Goal: Task Accomplishment & Management: Complete application form

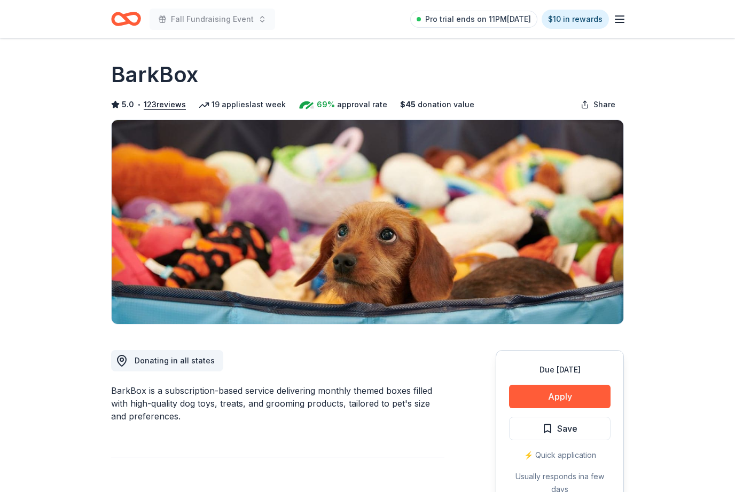
scroll to position [33, 0]
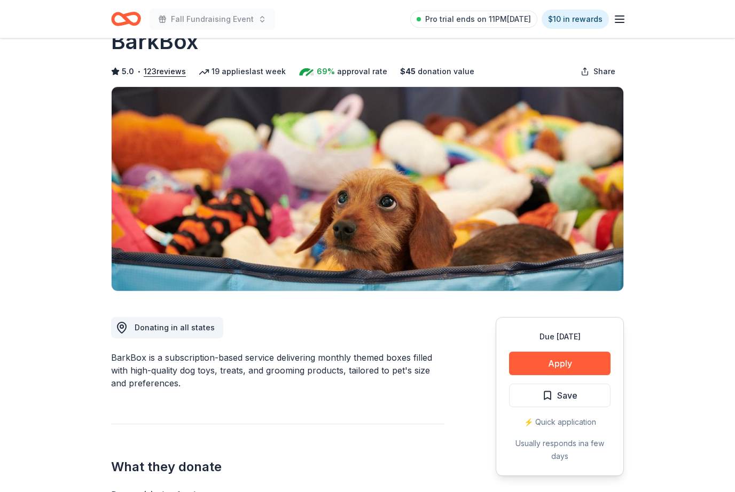
click at [559, 373] on button "Apply" at bounding box center [559, 363] width 101 height 23
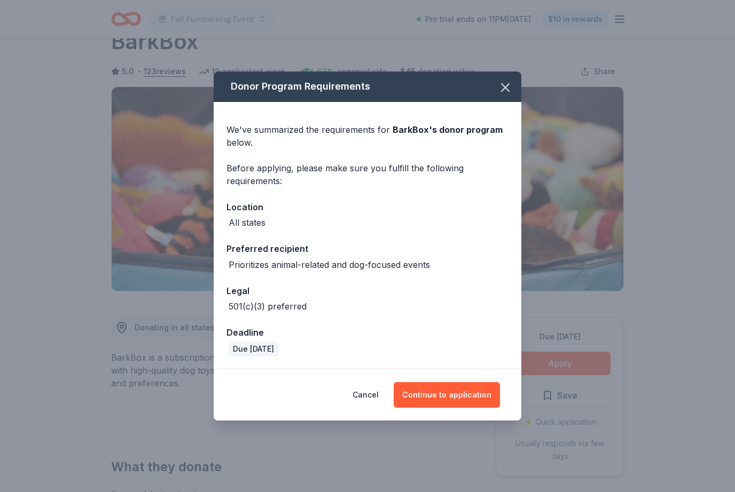
click at [513, 99] on button "button" at bounding box center [504, 87] width 23 height 23
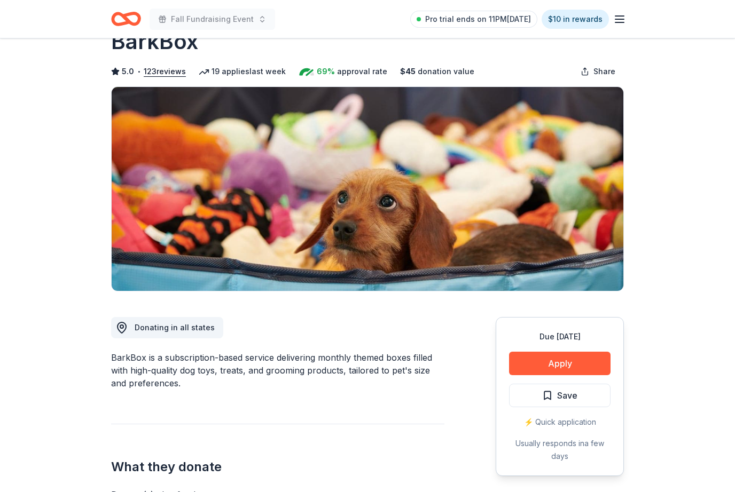
scroll to position [0, 0]
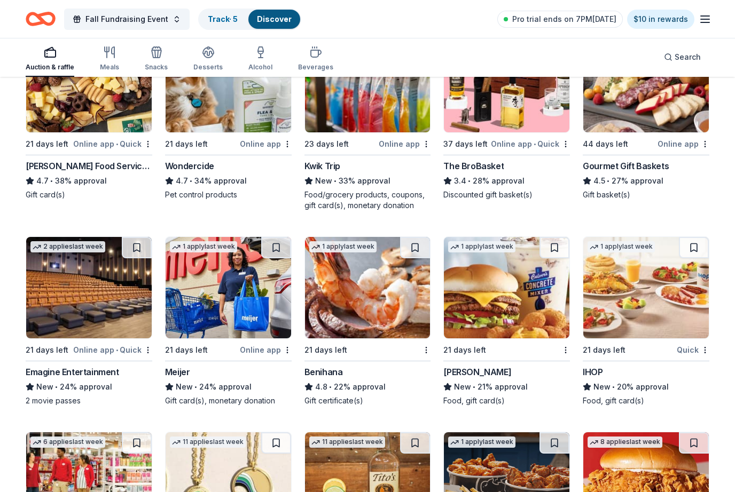
scroll to position [579, 0]
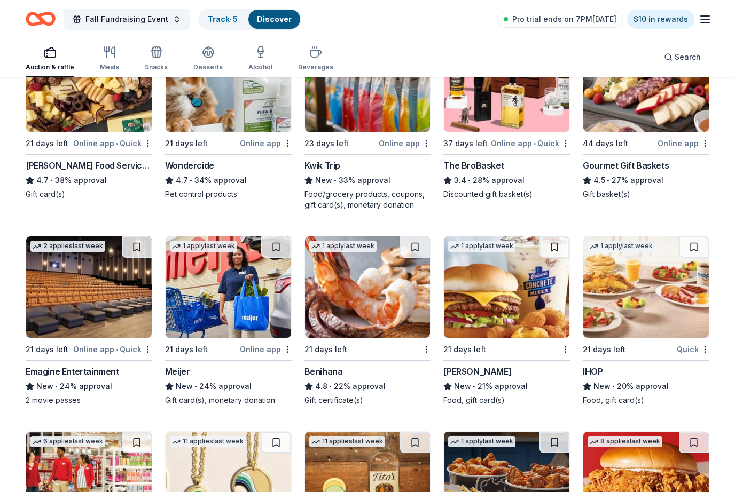
click at [629, 331] on img at bounding box center [646, 287] width 126 height 101
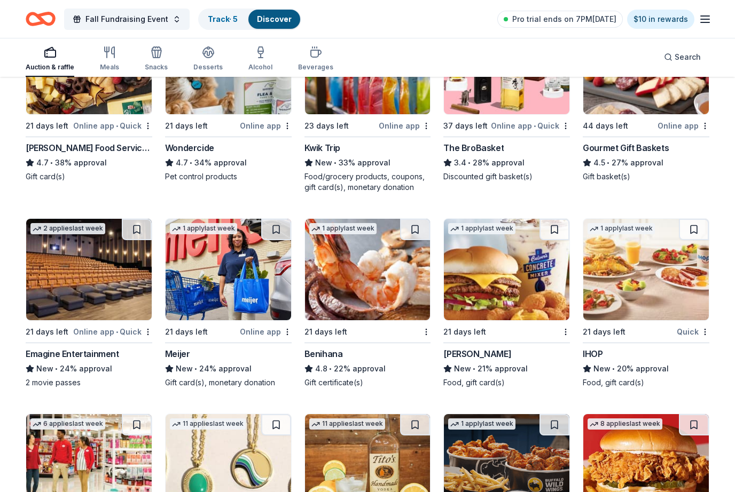
click at [61, 0] on div "Fall Fundraising Event Track · 5 Discover Pro trial ends on 7PM, 8/31 $10 in re…" at bounding box center [367, 19] width 735 height 38
click at [75, 9] on button "Fall Fundraising Event" at bounding box center [127, 19] width 126 height 21
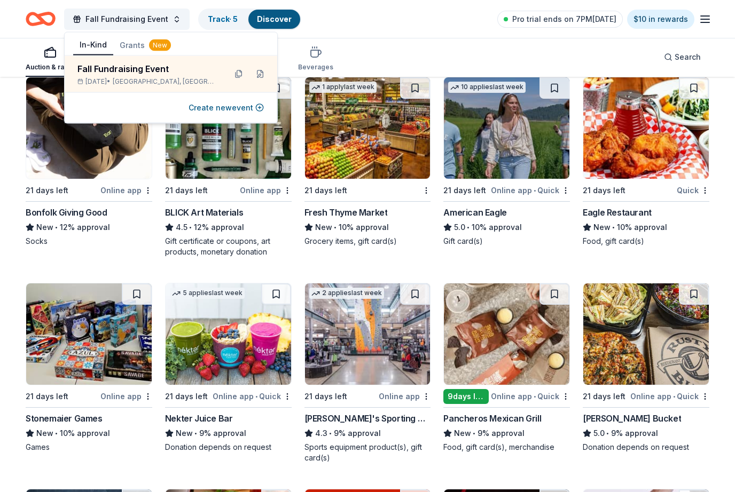
scroll to position [1549, 0]
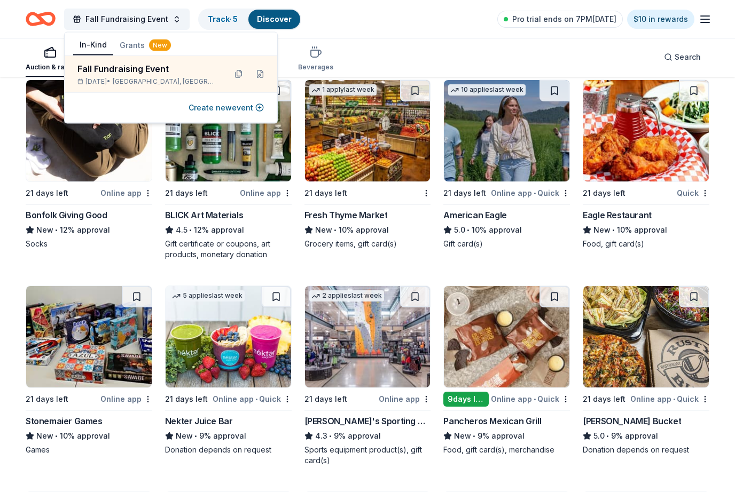
click at [680, 178] on img at bounding box center [646, 130] width 126 height 101
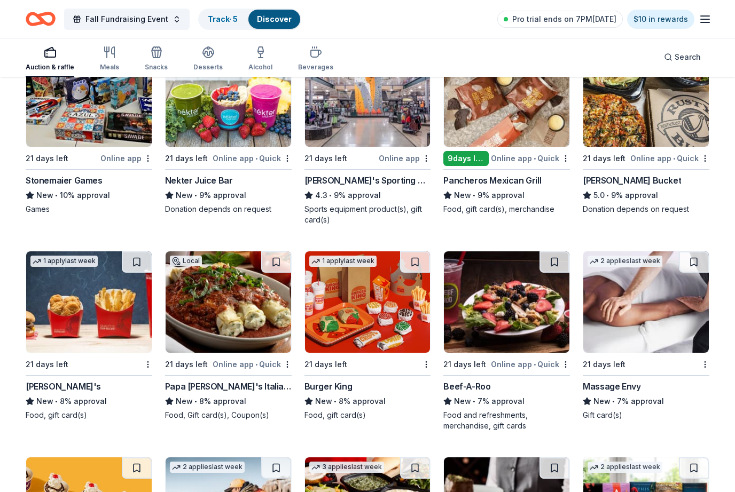
scroll to position [1790, 0]
click at [83, 320] on img at bounding box center [89, 302] width 126 height 101
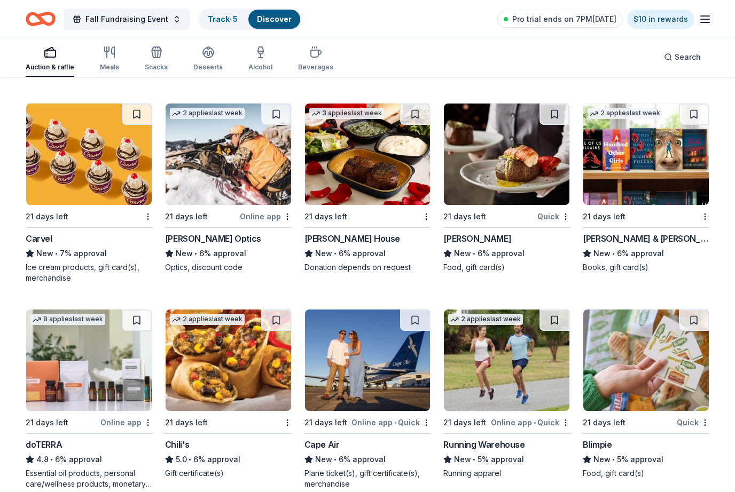
scroll to position [2144, 0]
click at [655, 193] on img at bounding box center [646, 154] width 126 height 101
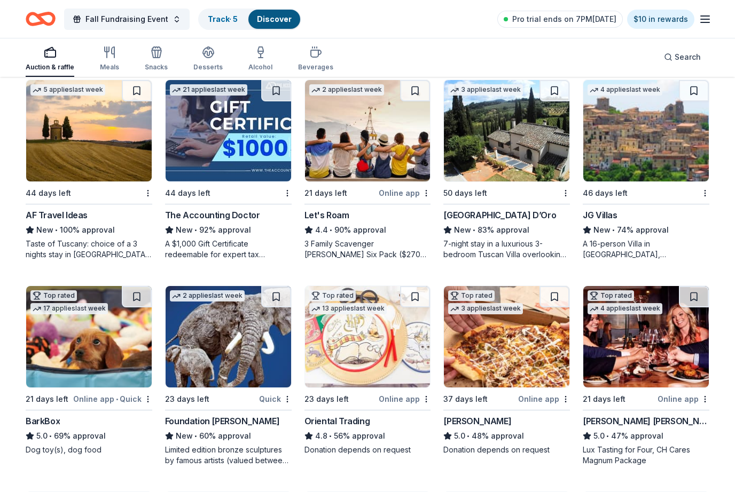
scroll to position [0, 0]
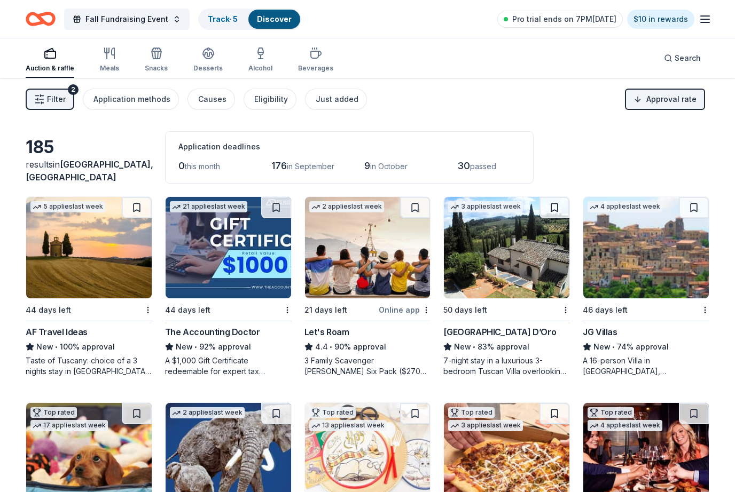
click at [154, 108] on button "Application methods" at bounding box center [131, 99] width 96 height 21
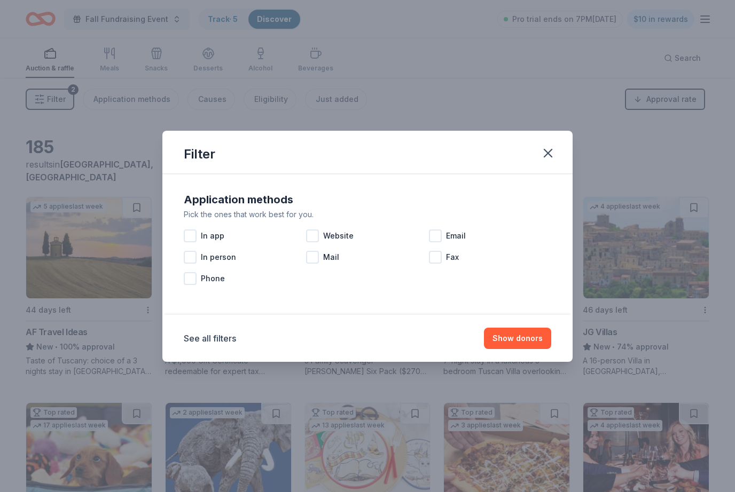
click at [440, 232] on div at bounding box center [435, 236] width 13 height 13
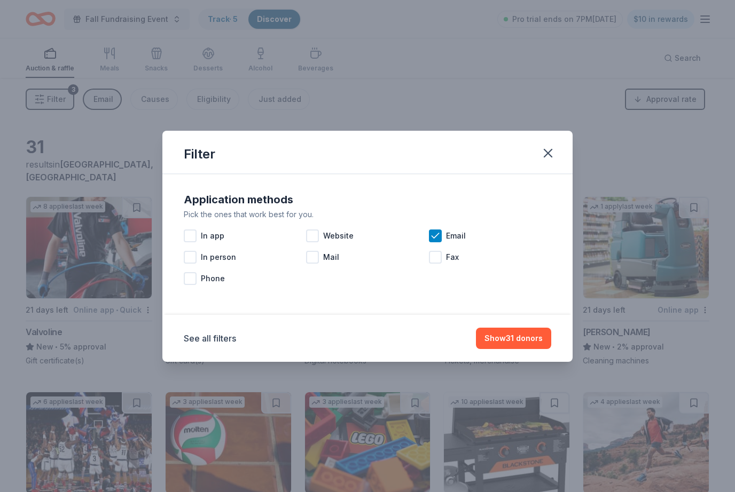
click at [303, 234] on div "In app" at bounding box center [245, 235] width 122 height 21
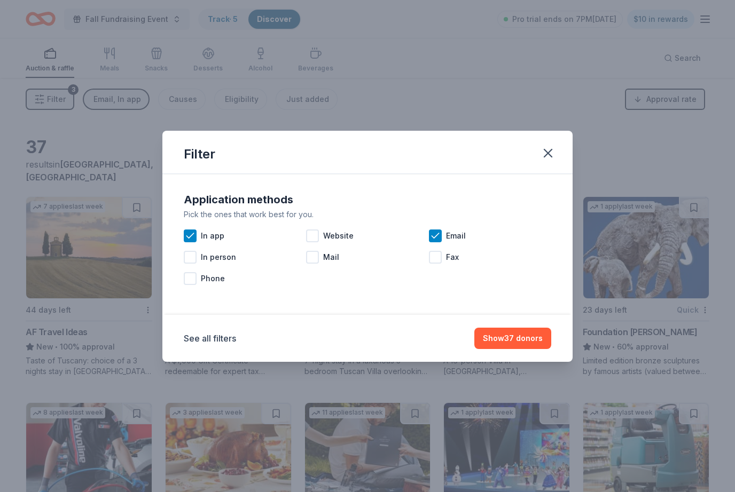
click at [526, 345] on button "Show 37 donors" at bounding box center [512, 338] width 77 height 21
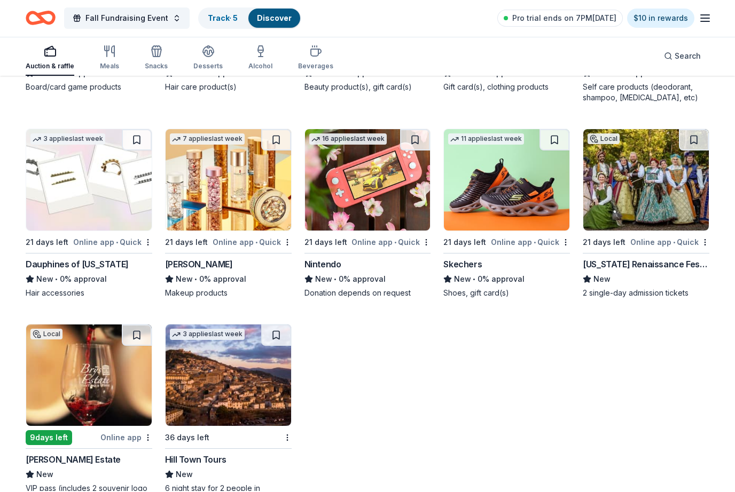
scroll to position [1282, 0]
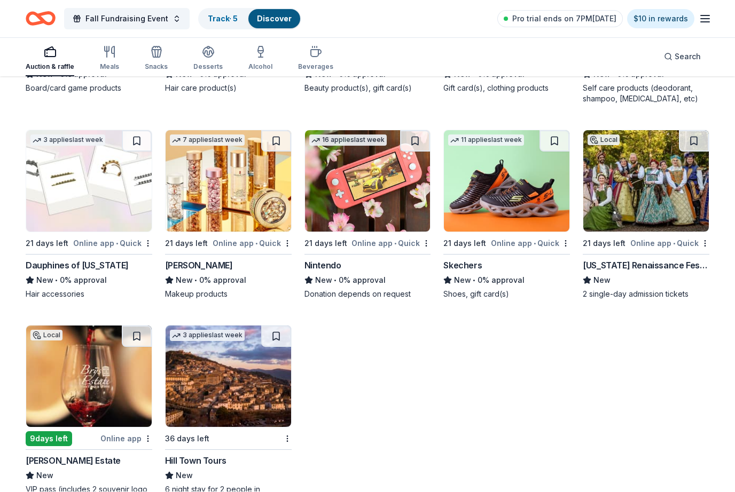
click at [265, 224] on img at bounding box center [229, 181] width 126 height 101
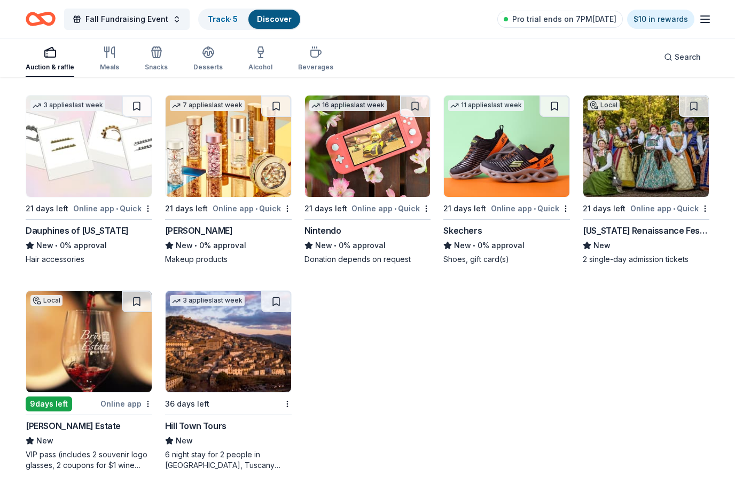
click at [336, 192] on img at bounding box center [368, 146] width 126 height 101
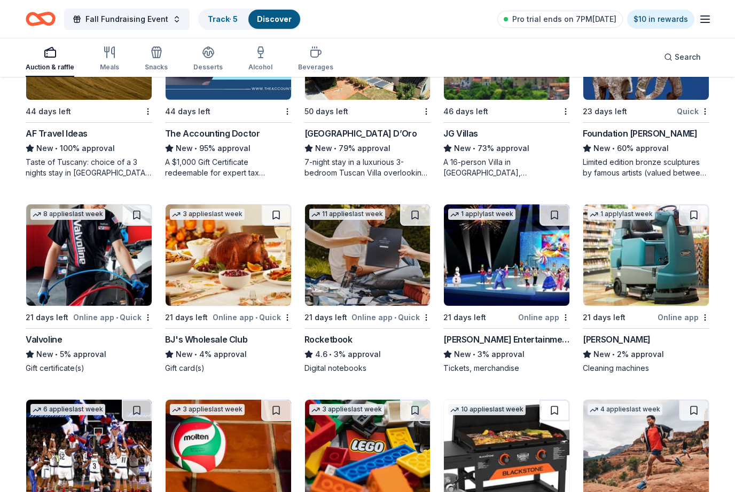
scroll to position [0, 0]
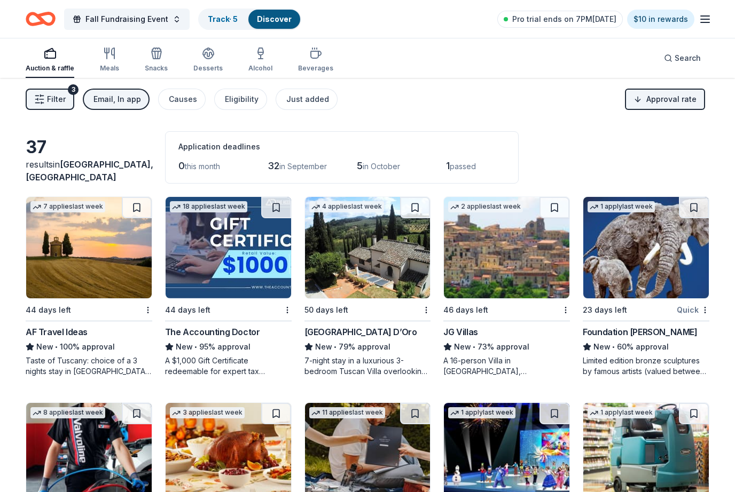
click at [47, 97] on span "Filter" at bounding box center [56, 99] width 19 height 13
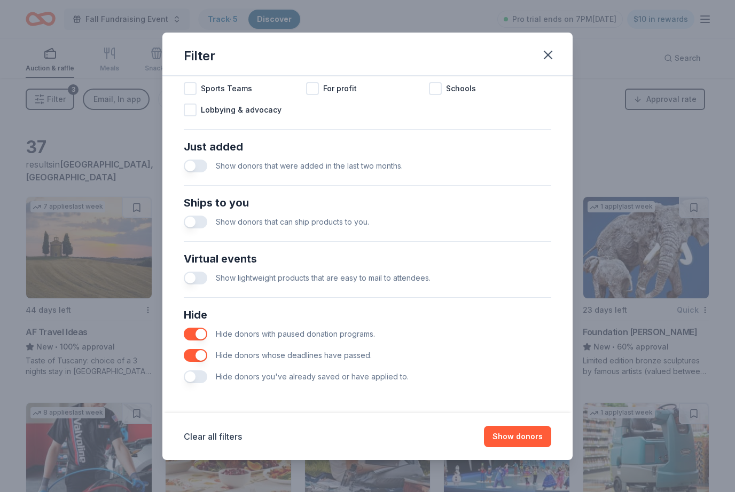
scroll to position [366, 0]
click at [201, 219] on button "button" at bounding box center [195, 222] width 23 height 13
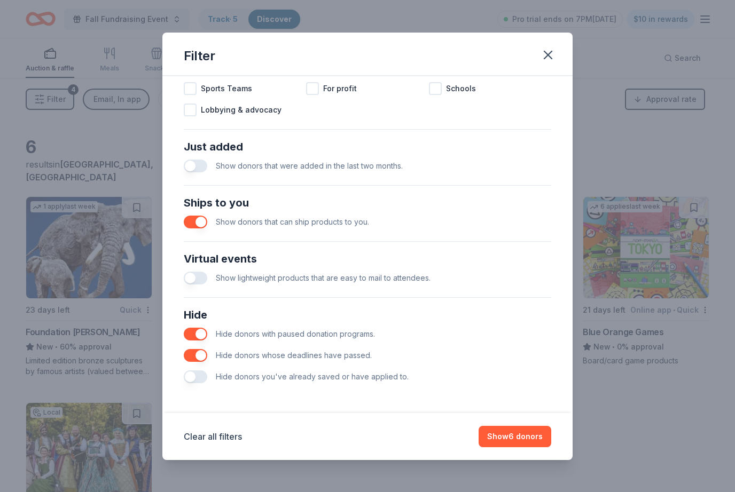
click at [500, 436] on button "Show 6 donors" at bounding box center [515, 436] width 73 height 21
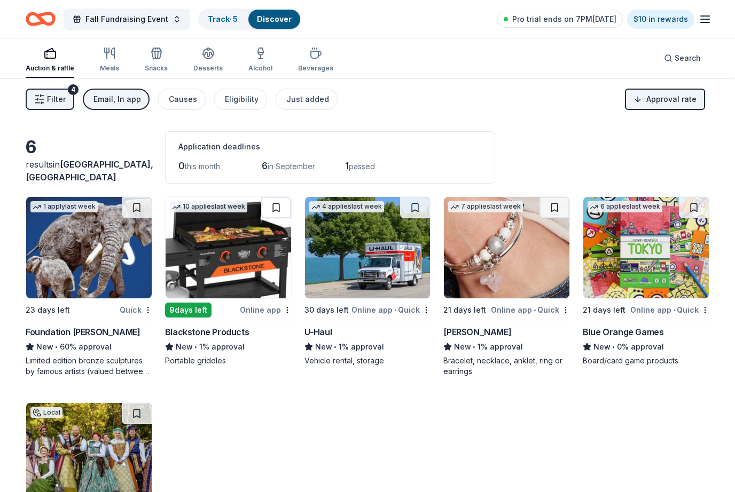
click at [128, 105] on div "Email, In app" at bounding box center [117, 99] width 48 height 13
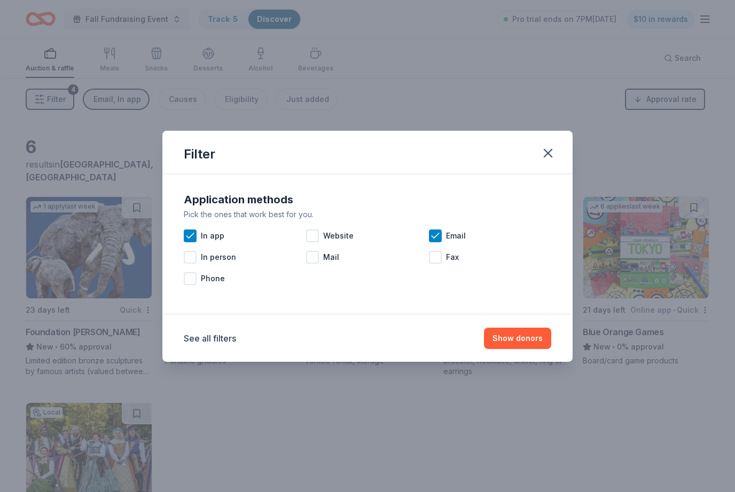
click at [312, 253] on div at bounding box center [312, 257] width 13 height 13
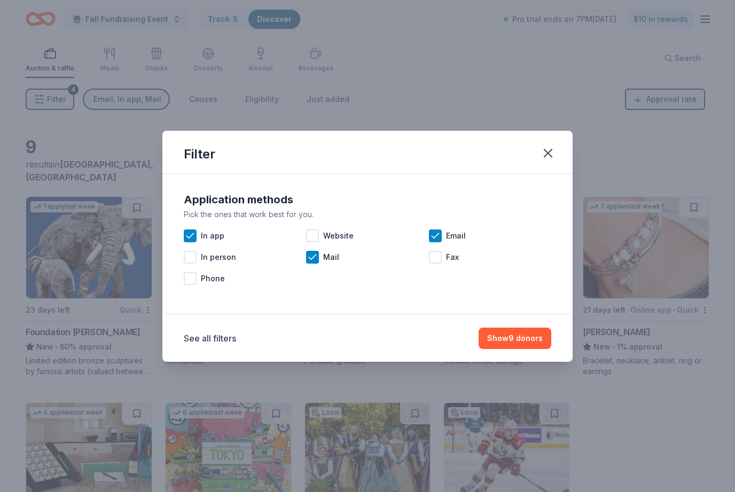
click at [536, 339] on button "Show 9 donors" at bounding box center [515, 338] width 73 height 21
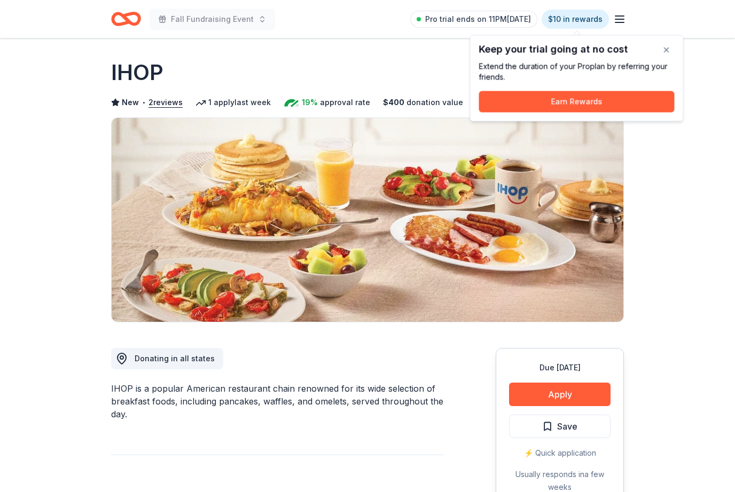
scroll to position [22, 0]
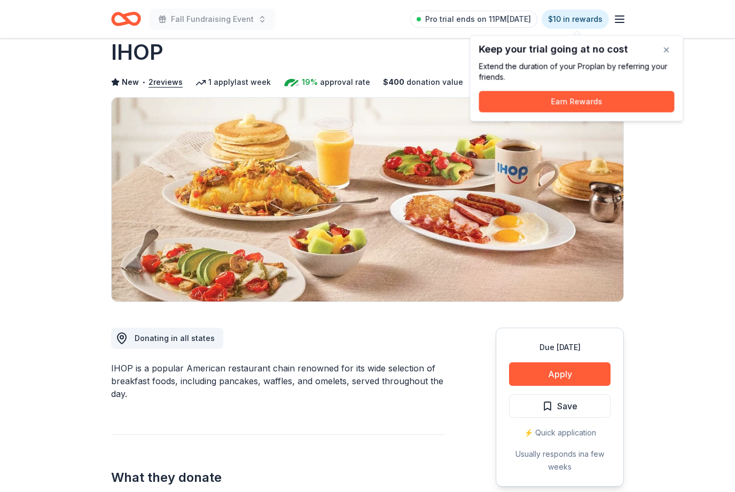
click at [540, 373] on button "Apply" at bounding box center [559, 374] width 101 height 23
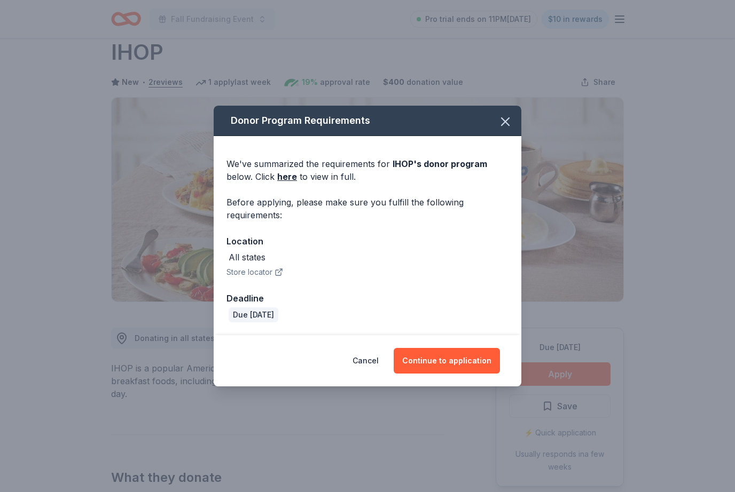
click at [441, 374] on button "Continue to application" at bounding box center [447, 361] width 106 height 26
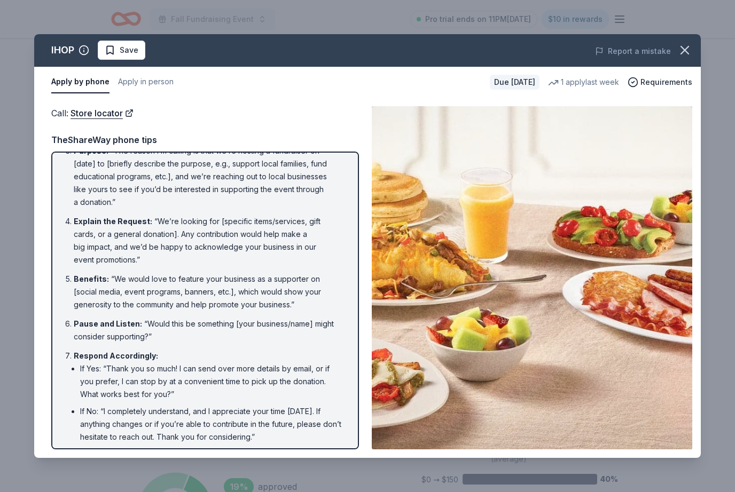
scroll to position [330, 0]
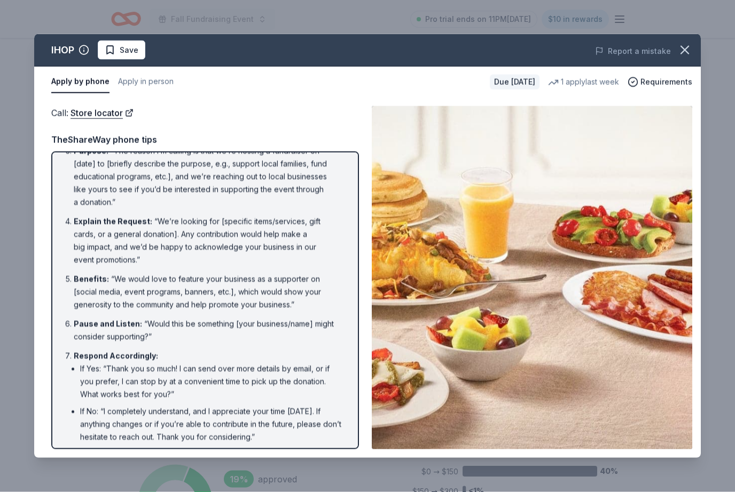
click at [686, 52] on icon "button" at bounding box center [684, 49] width 7 height 7
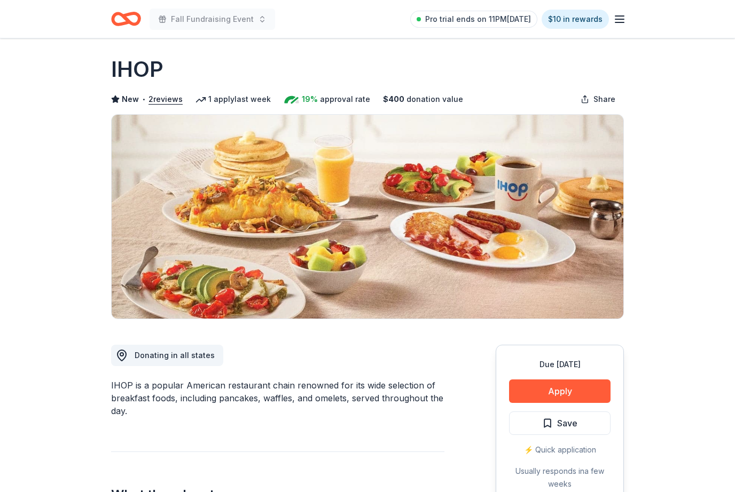
scroll to position [0, 0]
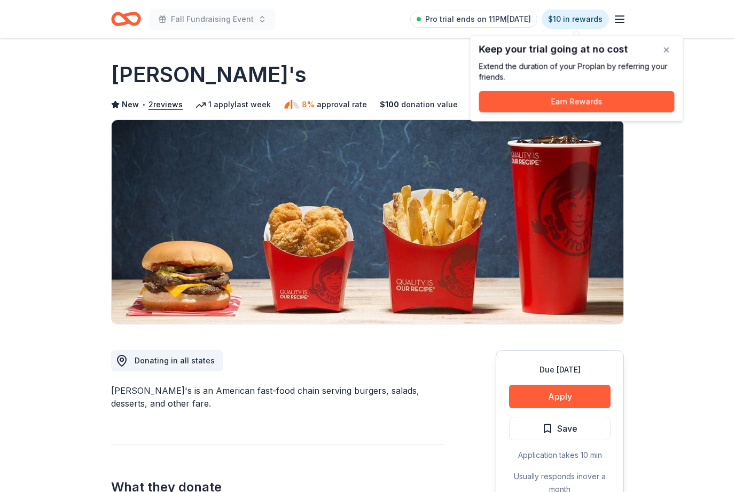
click at [573, 389] on button "Apply" at bounding box center [559, 396] width 101 height 23
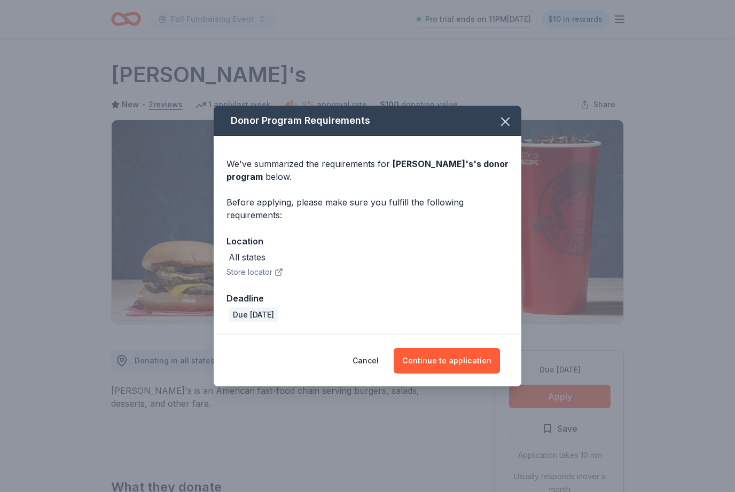
click at [468, 362] on button "Continue to application" at bounding box center [447, 361] width 106 height 26
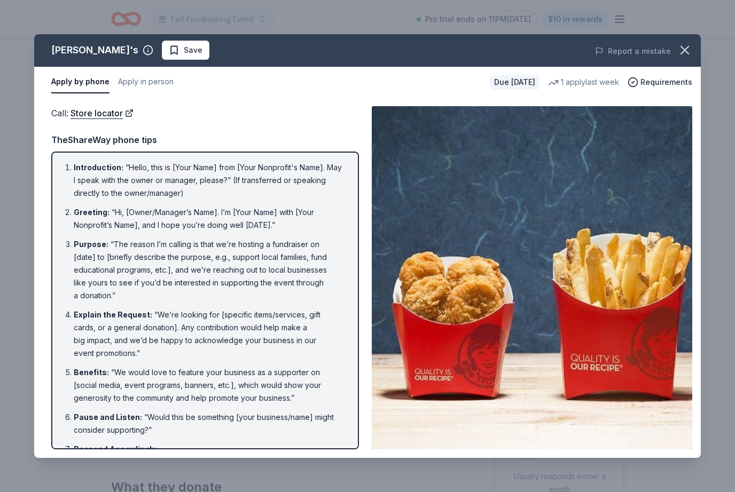
click at [686, 44] on icon "button" at bounding box center [684, 50] width 15 height 15
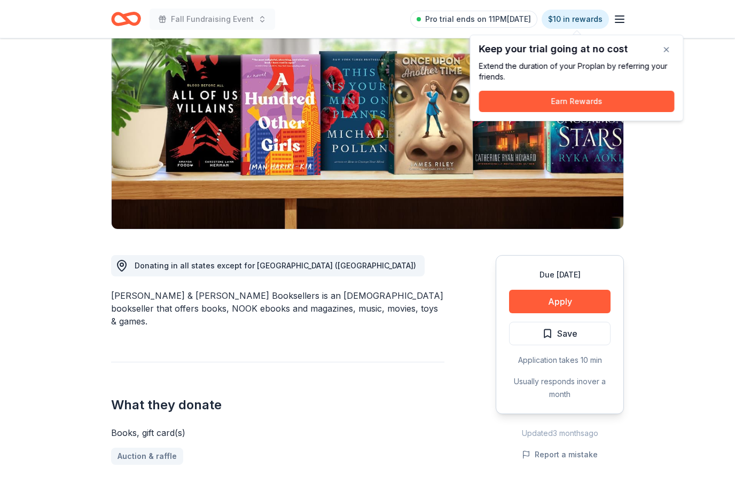
click at [600, 301] on button "Apply" at bounding box center [559, 302] width 101 height 23
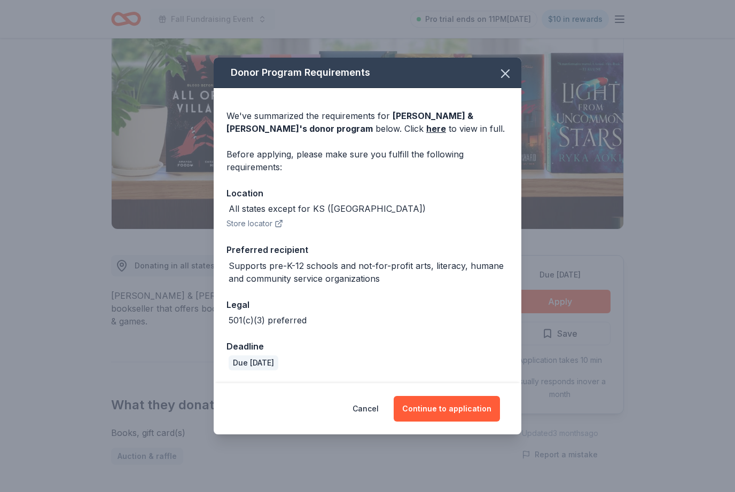
click at [475, 422] on button "Continue to application" at bounding box center [447, 409] width 106 height 26
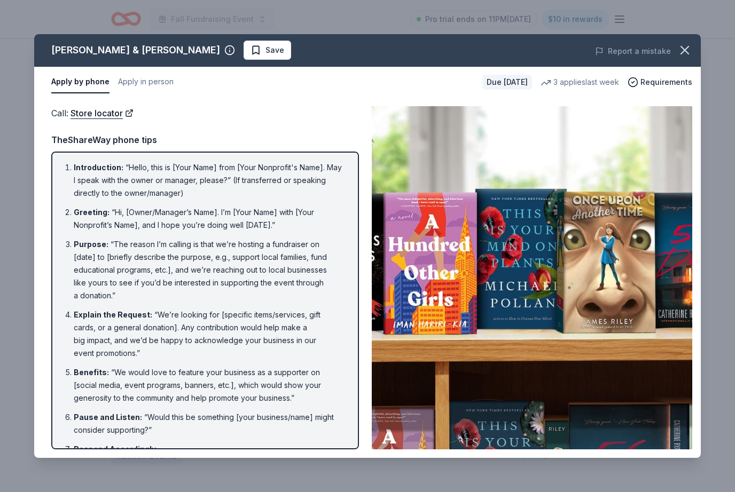
click at [685, 49] on icon "button" at bounding box center [684, 50] width 15 height 15
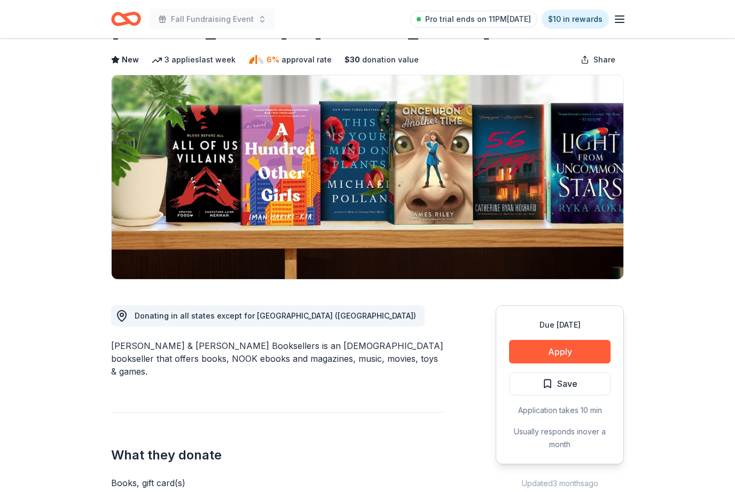
scroll to position [0, 0]
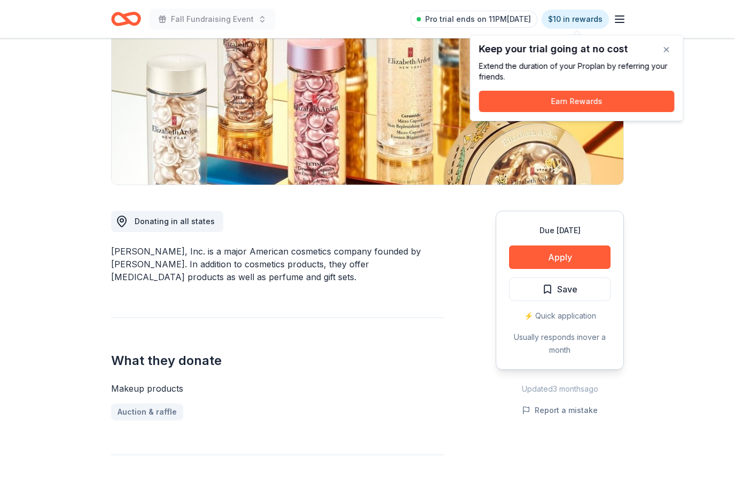
scroll to position [144, 0]
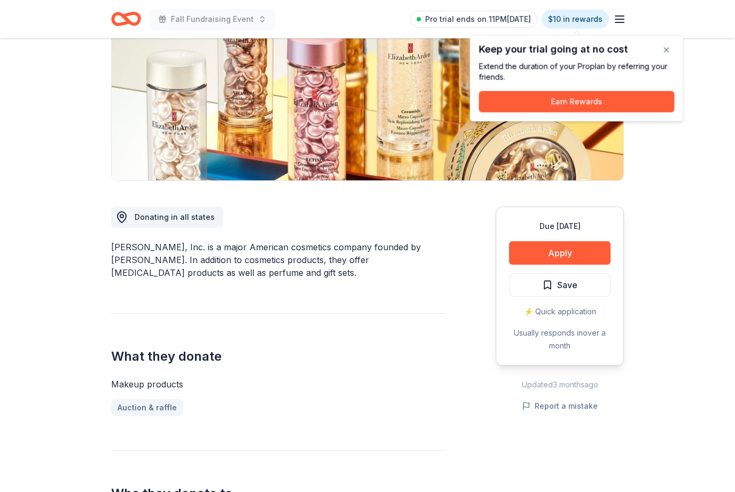
click at [584, 254] on button "Apply" at bounding box center [559, 252] width 101 height 23
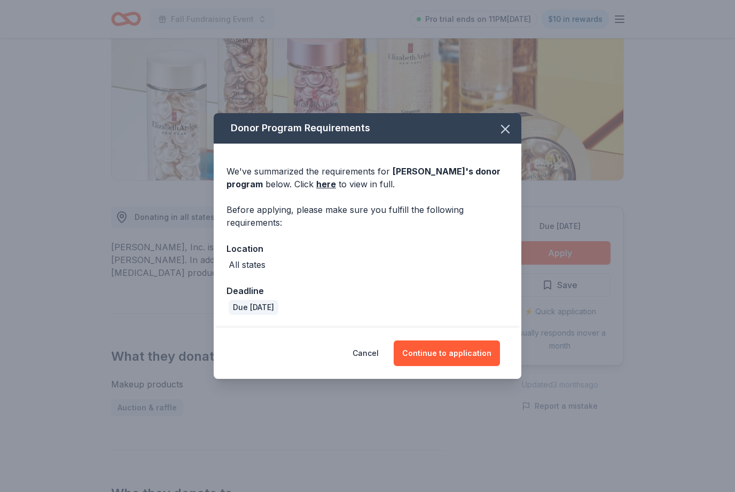
click at [465, 366] on button "Continue to application" at bounding box center [447, 354] width 106 height 26
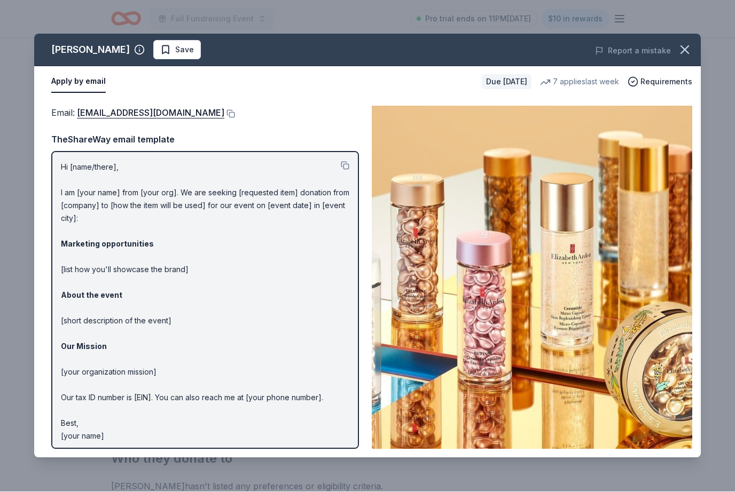
scroll to position [179, 0]
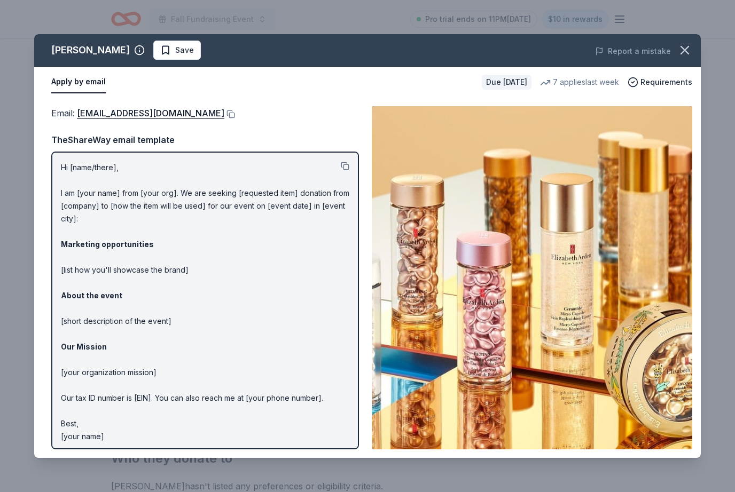
click at [235, 115] on button at bounding box center [229, 114] width 11 height 9
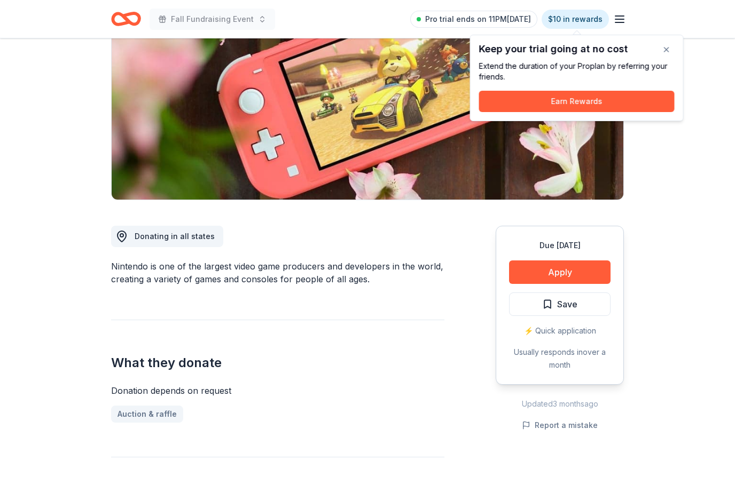
scroll to position [125, 0]
click at [583, 267] on button "Apply" at bounding box center [559, 271] width 101 height 23
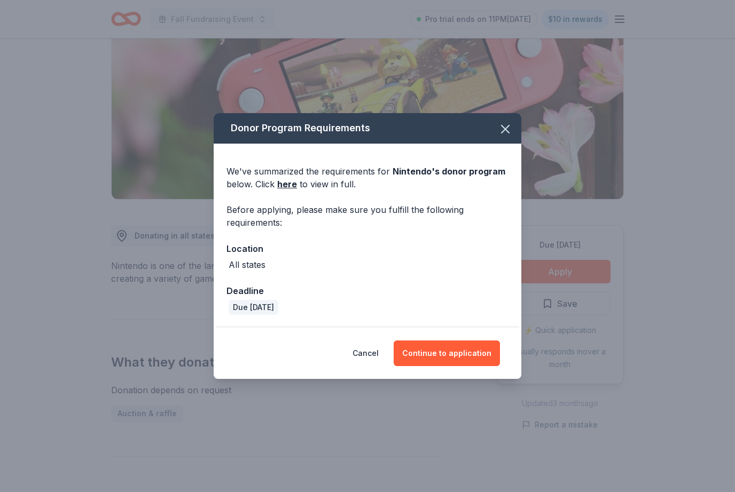
click at [474, 364] on button "Continue to application" at bounding box center [447, 354] width 106 height 26
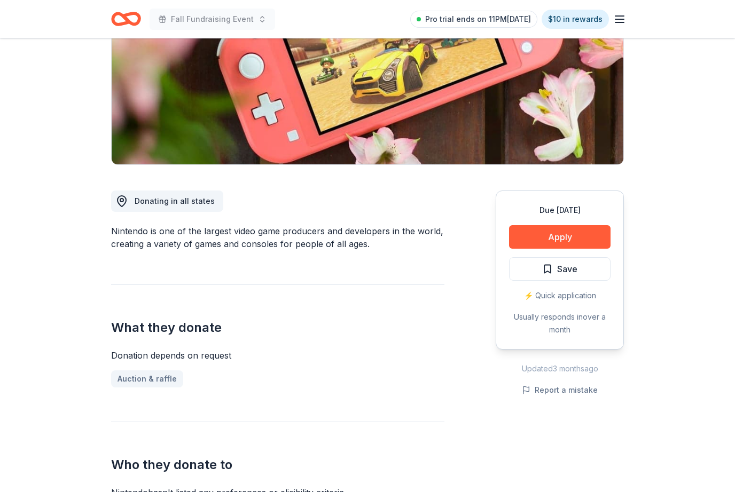
scroll to position [160, 0]
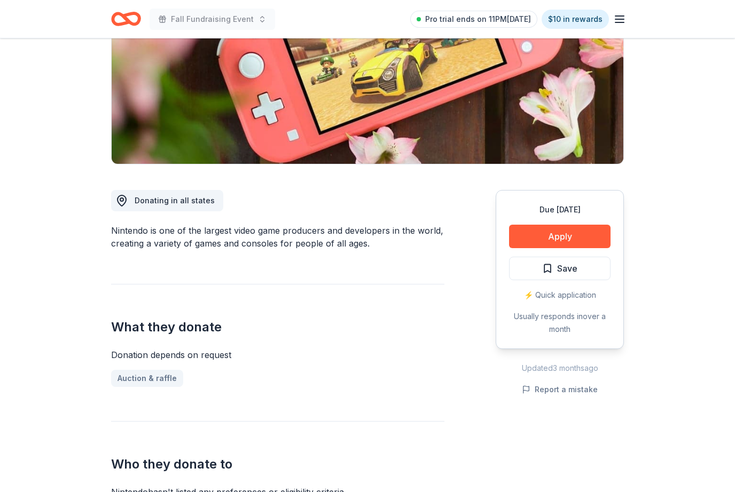
click at [585, 244] on button "Apply" at bounding box center [559, 236] width 101 height 23
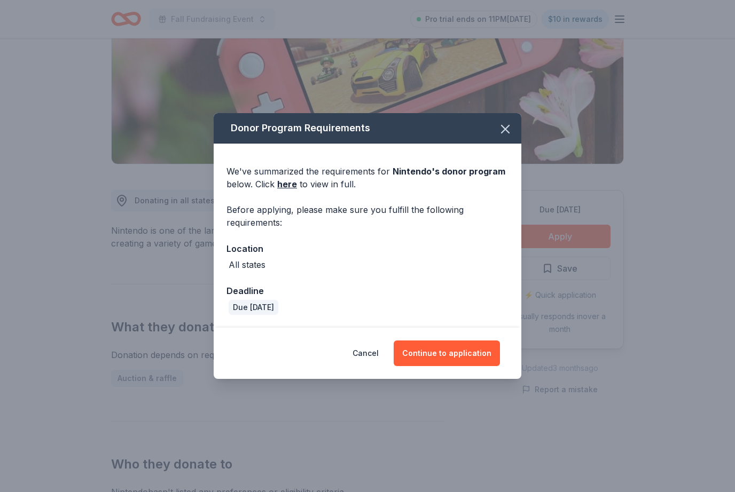
click at [460, 351] on button "Continue to application" at bounding box center [447, 354] width 106 height 26
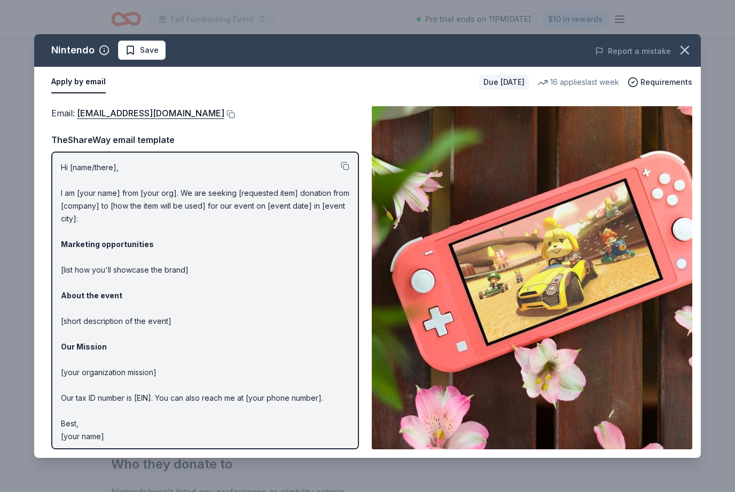
click at [235, 111] on button at bounding box center [229, 114] width 11 height 9
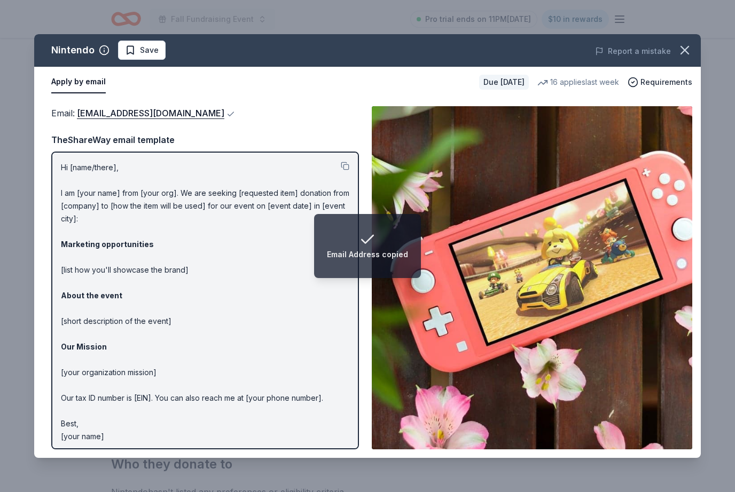
click at [677, 52] on icon "button" at bounding box center [684, 50] width 15 height 15
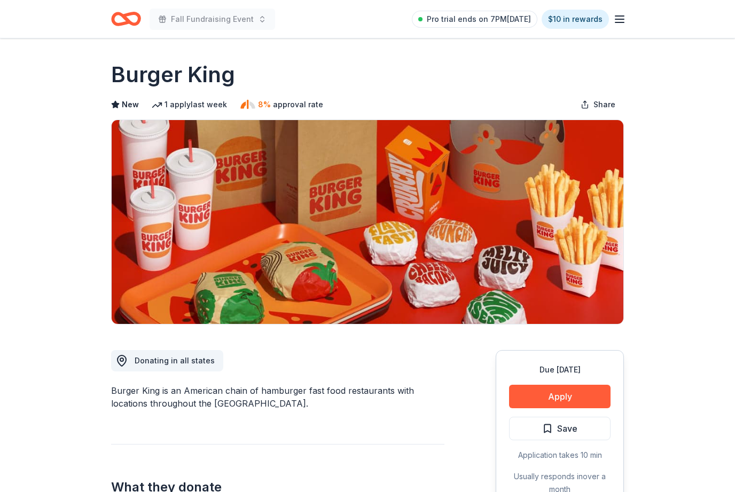
scroll to position [327, 0]
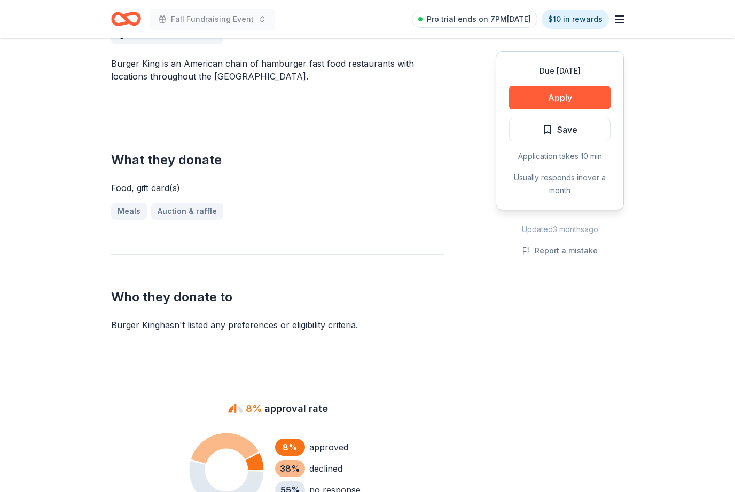
click at [126, 25] on icon "Home" at bounding box center [126, 18] width 30 height 25
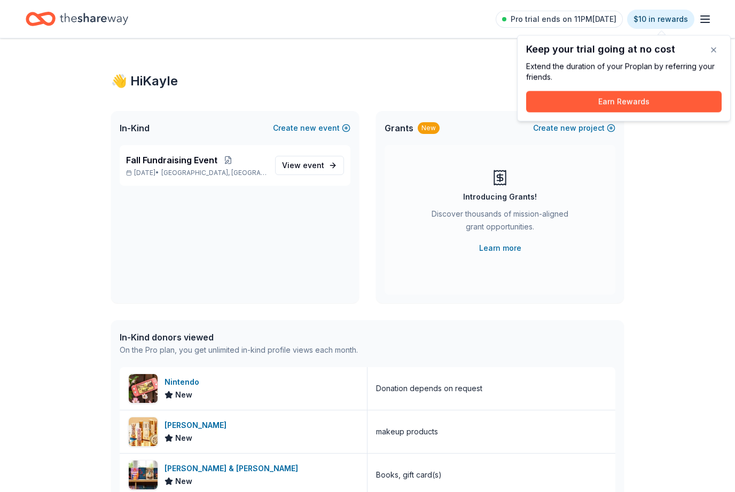
click at [320, 161] on span "event" at bounding box center [313, 165] width 21 height 9
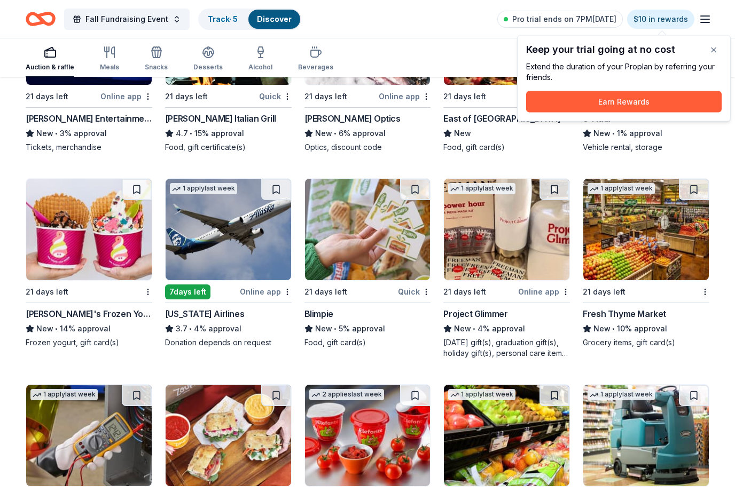
scroll to position [3708, 0]
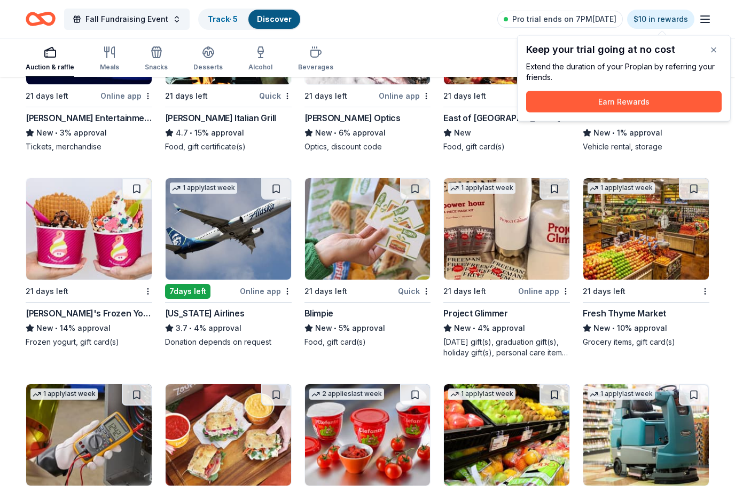
click at [512, 295] on div "21 days left" at bounding box center [479, 291] width 73 height 13
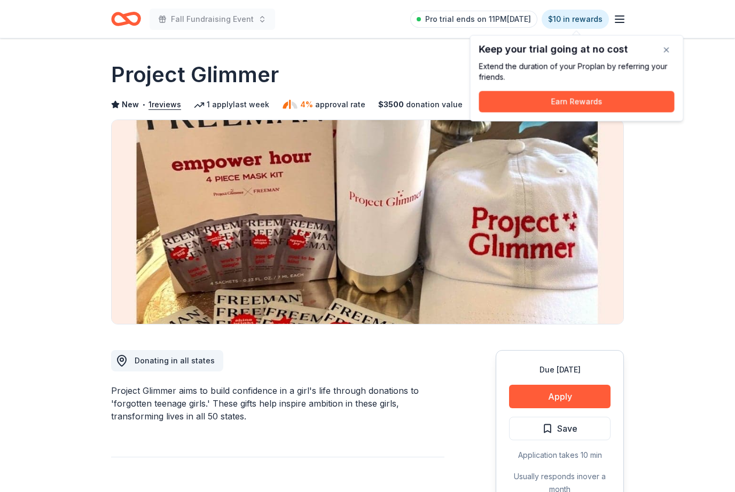
click at [563, 391] on button "Apply" at bounding box center [559, 396] width 101 height 23
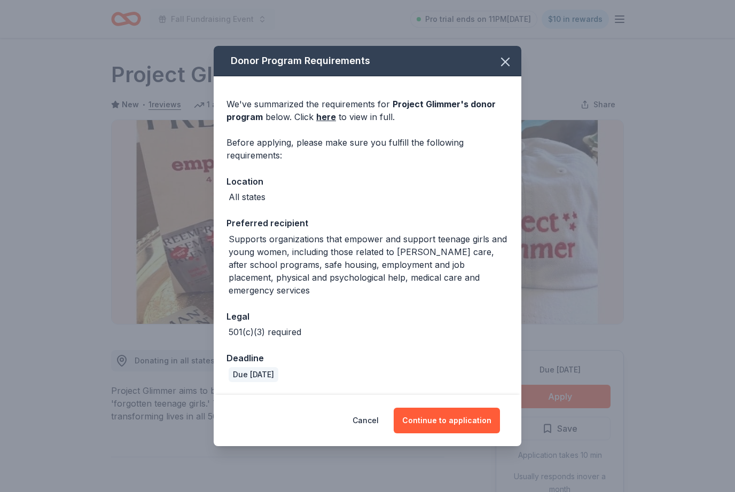
click at [469, 413] on button "Continue to application" at bounding box center [447, 421] width 106 height 26
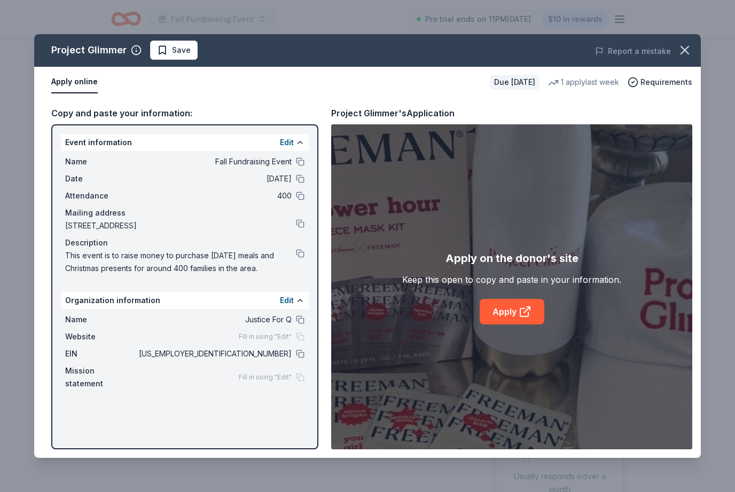
click at [531, 319] on link "Apply" at bounding box center [512, 312] width 65 height 26
click at [301, 357] on button at bounding box center [300, 354] width 9 height 9
